Goal: Download file/media

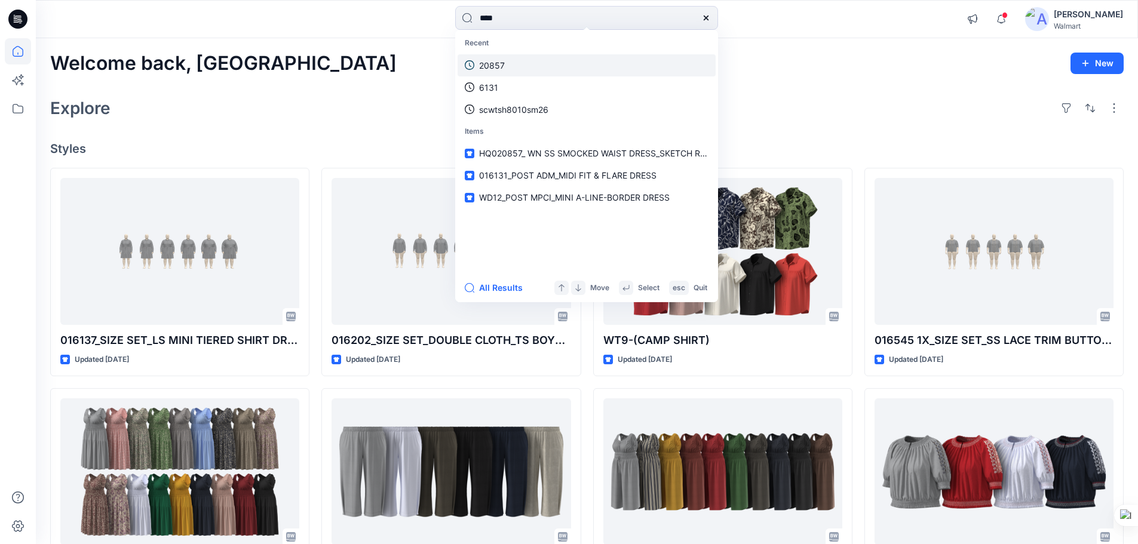
type input "****"
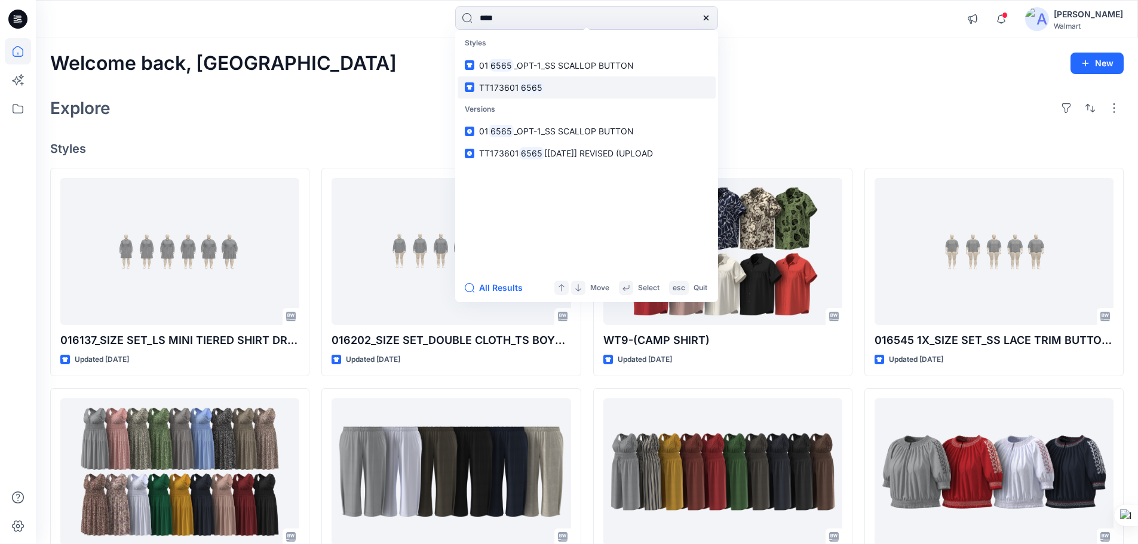
click at [516, 84] on span "TT173601" at bounding box center [499, 87] width 40 height 10
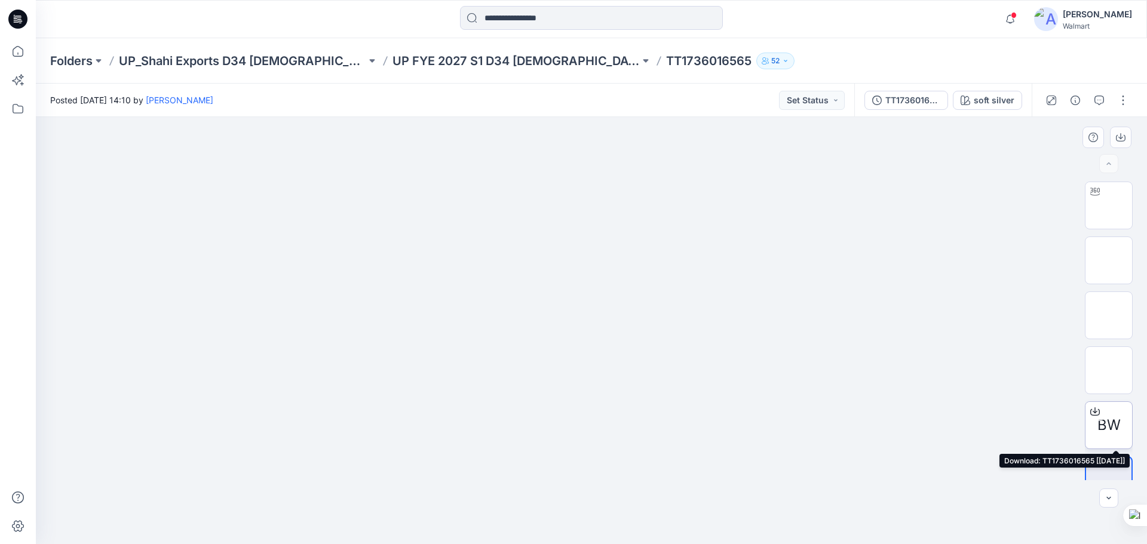
click at [1099, 426] on span "BW" at bounding box center [1109, 426] width 23 height 22
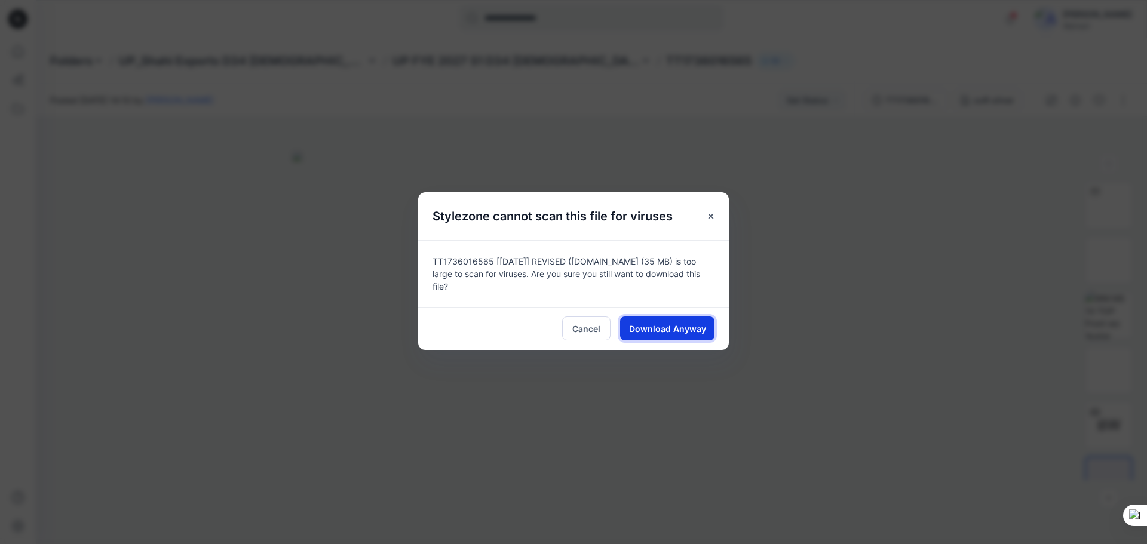
click at [685, 325] on span "Download Anyway" at bounding box center [667, 329] width 77 height 13
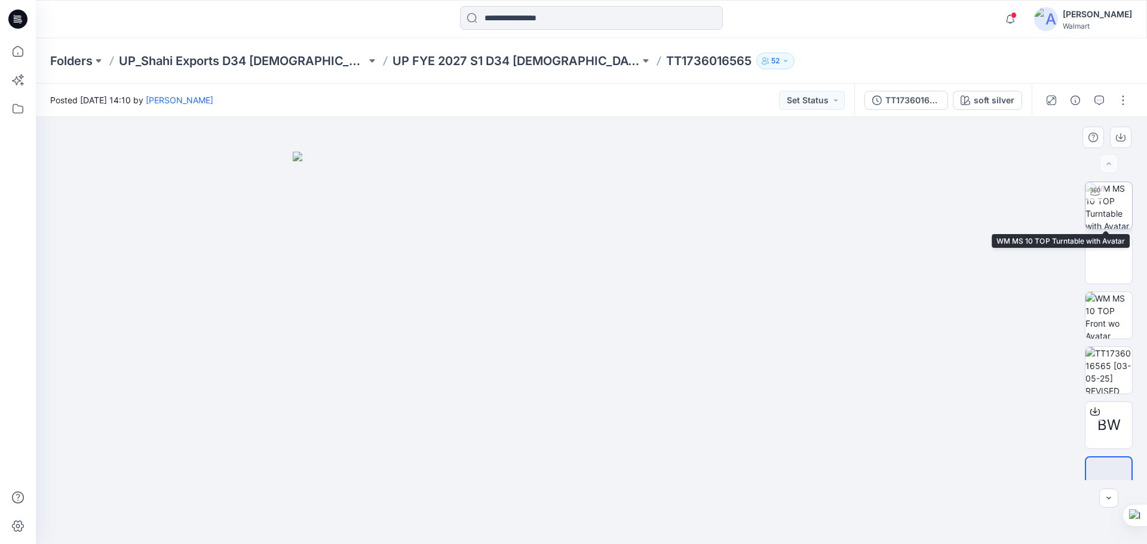
click at [1107, 208] on img at bounding box center [1109, 205] width 47 height 47
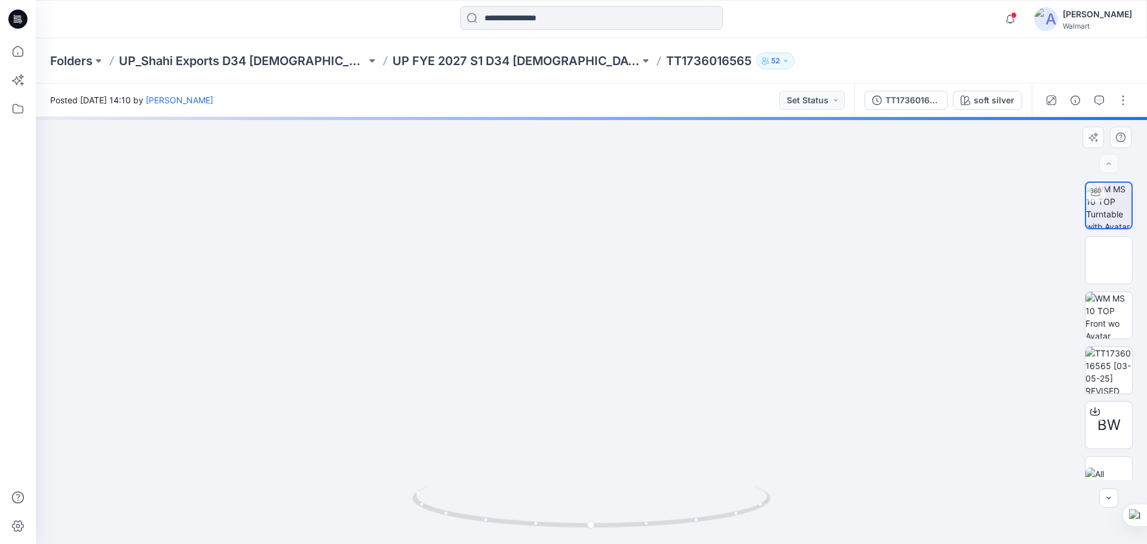
drag, startPoint x: 633, startPoint y: 213, endPoint x: 647, endPoint y: 396, distance: 183.4
click at [647, 30] on img at bounding box center [592, 30] width 852 height 0
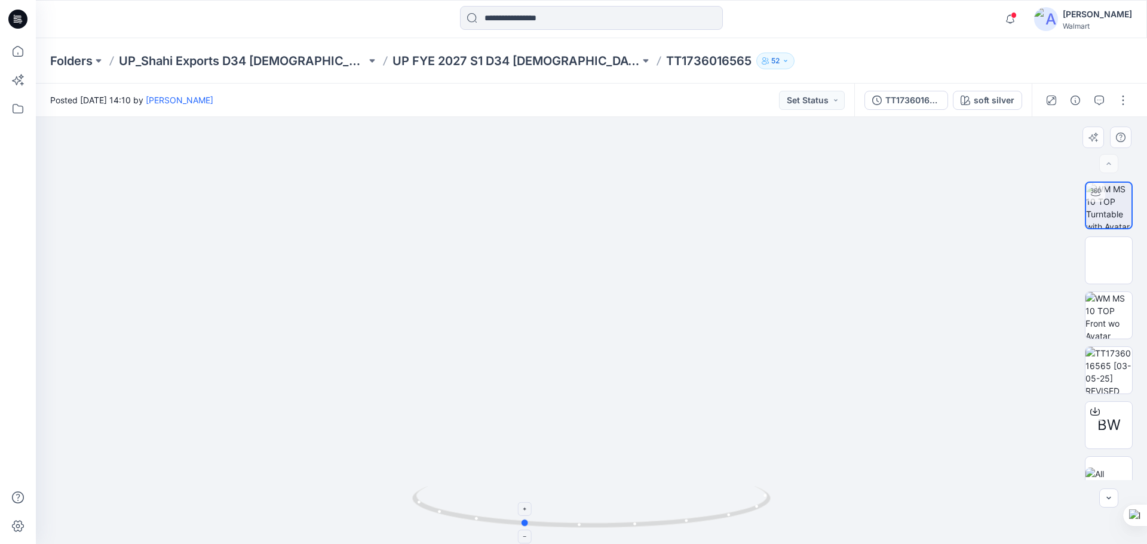
drag, startPoint x: 672, startPoint y: 525, endPoint x: 603, endPoint y: 514, distance: 69.6
click at [603, 514] on icon at bounding box center [593, 508] width 362 height 45
drag, startPoint x: 641, startPoint y: 528, endPoint x: 698, endPoint y: 513, distance: 59.4
click at [698, 513] on icon at bounding box center [593, 508] width 362 height 45
